Goal: Task Accomplishment & Management: Manage account settings

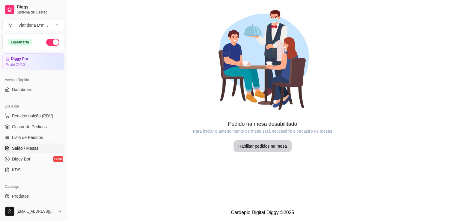
click at [31, 138] on span "Lista de Pedidos" at bounding box center [27, 137] width 31 height 6
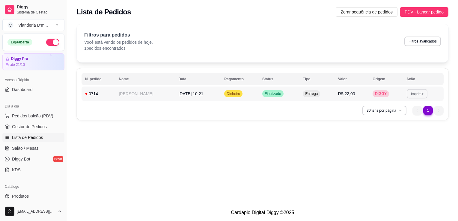
click at [415, 95] on button "Imprimir" at bounding box center [416, 93] width 21 height 9
click at [399, 119] on div "Escolha a impressora IMPRESSORA" at bounding box center [407, 110] width 49 height 20
click at [405, 114] on button "IMPRESSORA" at bounding box center [407, 115] width 43 height 10
click at [420, 96] on button "Imprimir" at bounding box center [416, 94] width 21 height 10
click at [412, 116] on button "IMPRESSORA" at bounding box center [408, 114] width 42 height 9
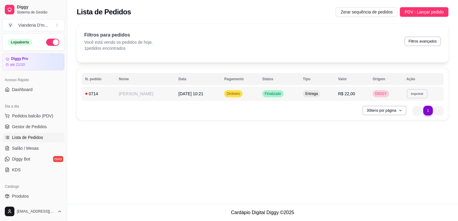
click at [420, 94] on button "Imprimir" at bounding box center [416, 93] width 21 height 9
click at [404, 116] on button "IMPRESSORA" at bounding box center [407, 115] width 43 height 10
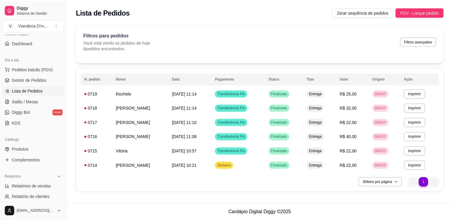
scroll to position [60, 0]
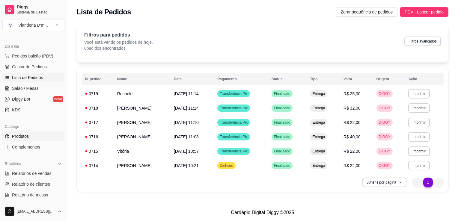
click at [20, 135] on span "Produtos" at bounding box center [20, 136] width 17 height 6
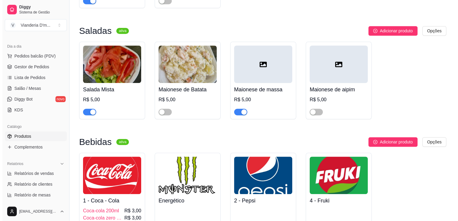
scroll to position [539, 0]
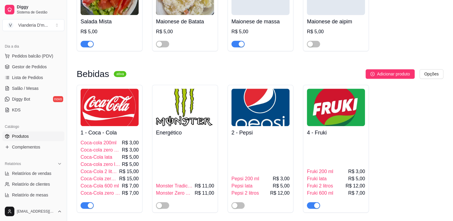
click at [89, 129] on h4 "1 - Coca - Cola" at bounding box center [110, 132] width 58 height 8
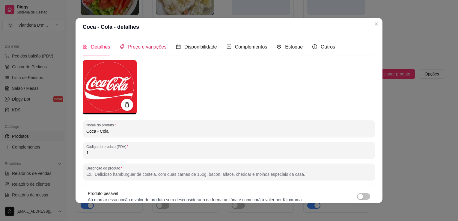
click at [149, 46] on span "Preço e variações" at bounding box center [147, 46] width 38 height 5
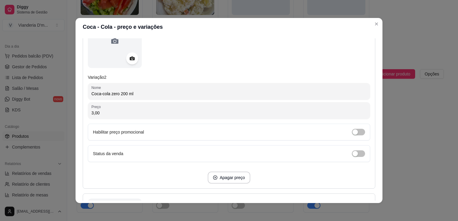
scroll to position [299, 0]
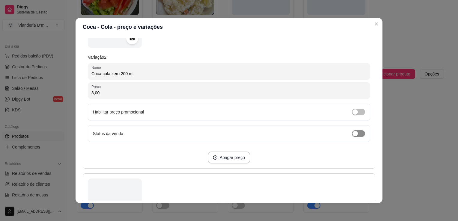
click at [355, 134] on span "button" at bounding box center [358, 133] width 13 height 7
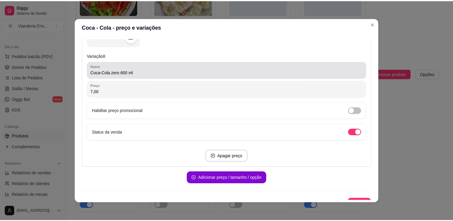
scroll to position [1414, 0]
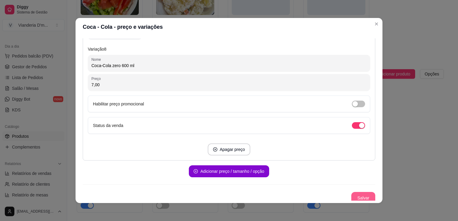
click at [355, 193] on button "Salvar" at bounding box center [363, 198] width 24 height 12
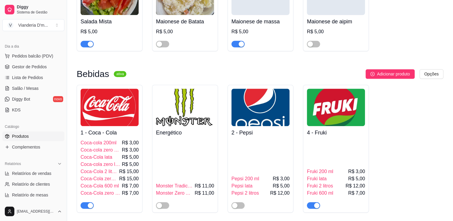
click at [15, 140] on link "Produtos" at bounding box center [33, 136] width 62 height 10
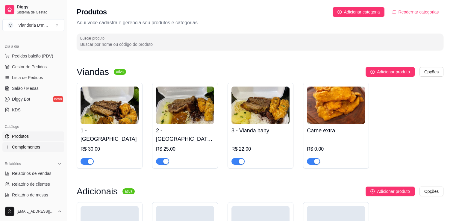
click at [37, 150] on link "Complementos" at bounding box center [33, 147] width 62 height 10
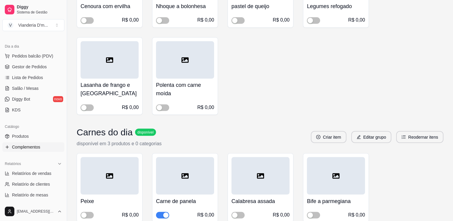
scroll to position [1048, 0]
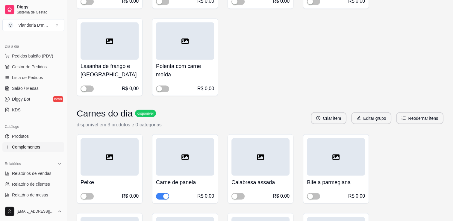
drag, startPoint x: 190, startPoint y: 210, endPoint x: 190, endPoint y: 207, distance: 3.1
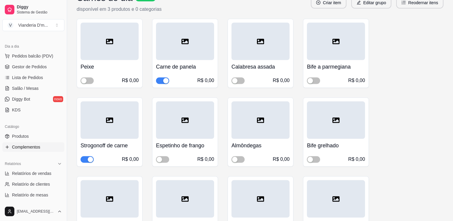
scroll to position [1168, 0]
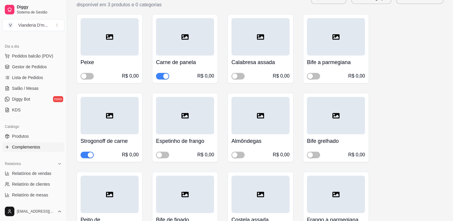
click at [84, 153] on span "button" at bounding box center [87, 155] width 13 height 7
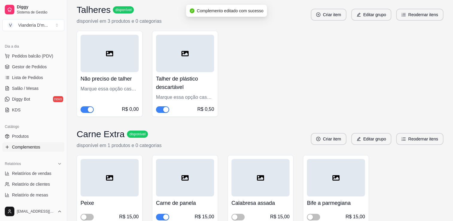
scroll to position [2096, 0]
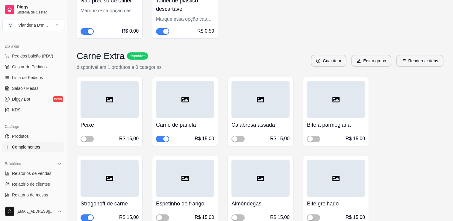
click at [84, 215] on span "button" at bounding box center [87, 217] width 13 height 7
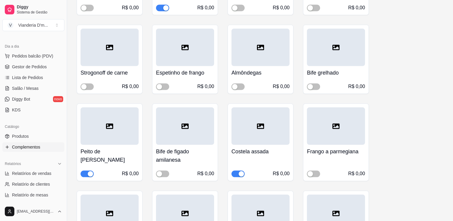
scroll to position [1228, 0]
